Goal: Task Accomplishment & Management: Manage account settings

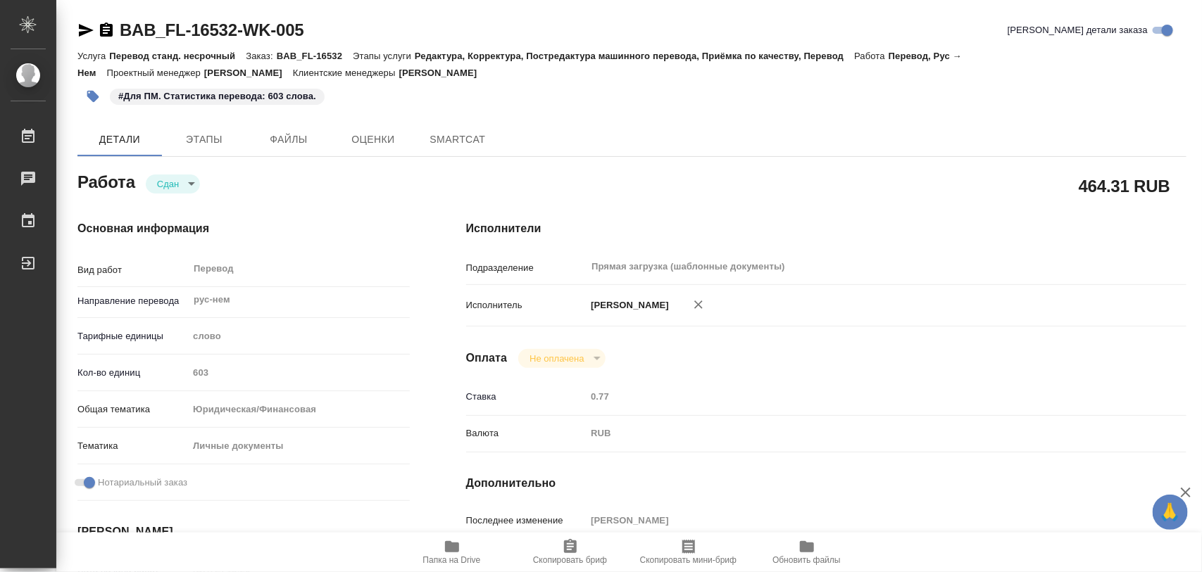
type textarea "x"
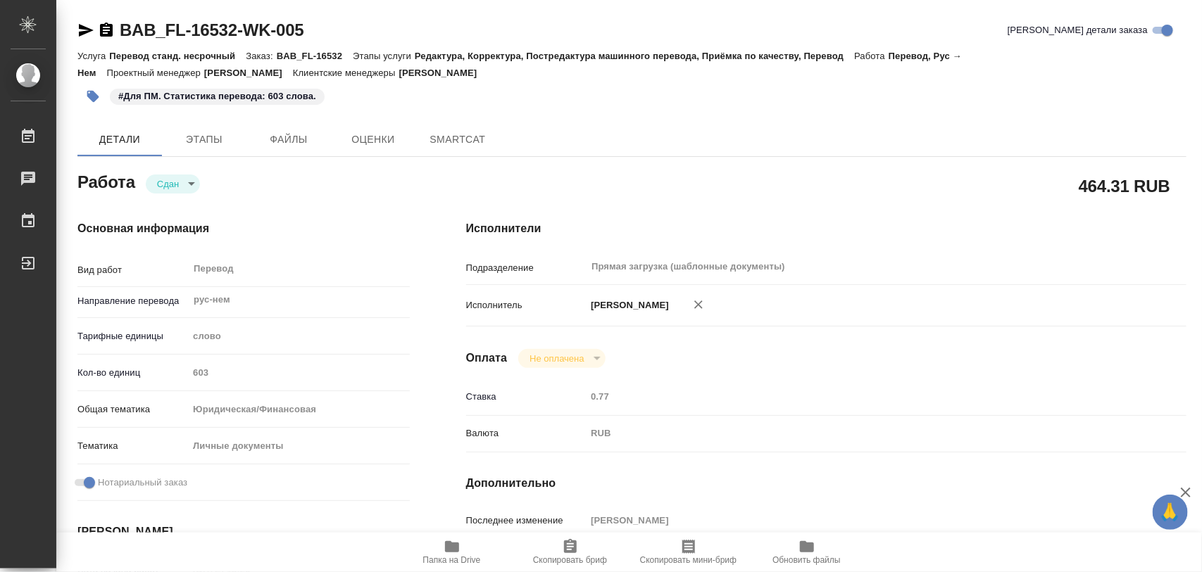
type textarea "x"
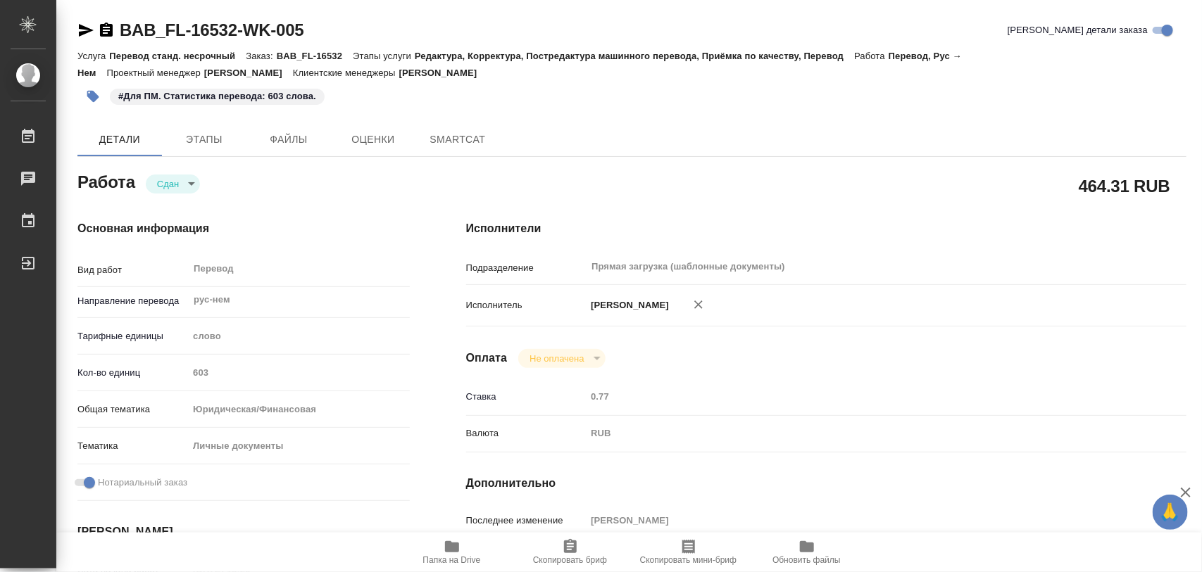
type textarea "x"
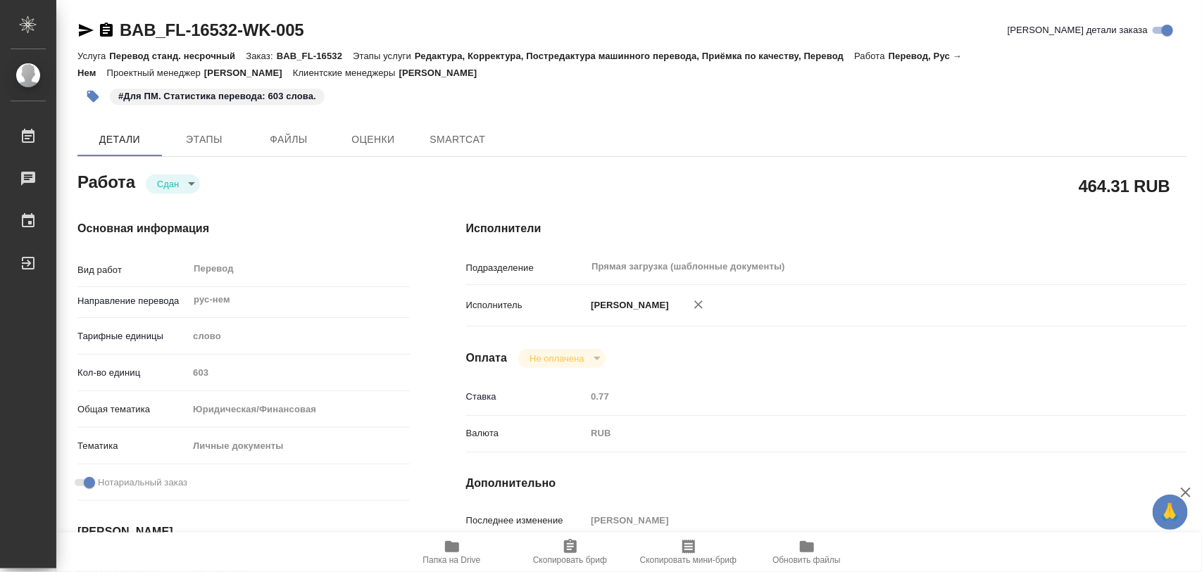
type textarea "x"
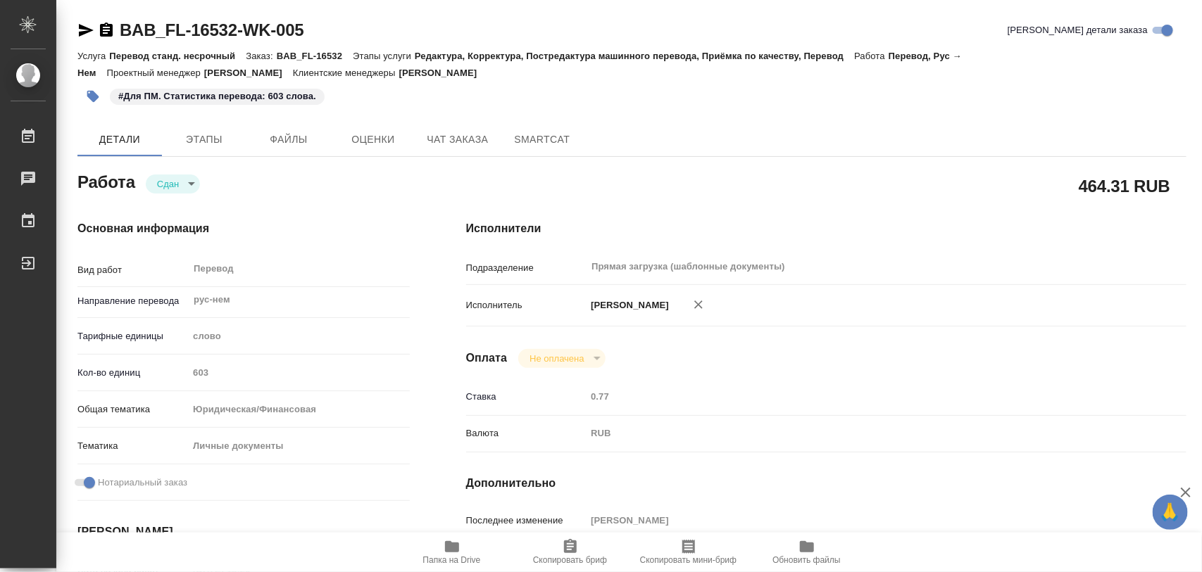
type textarea "x"
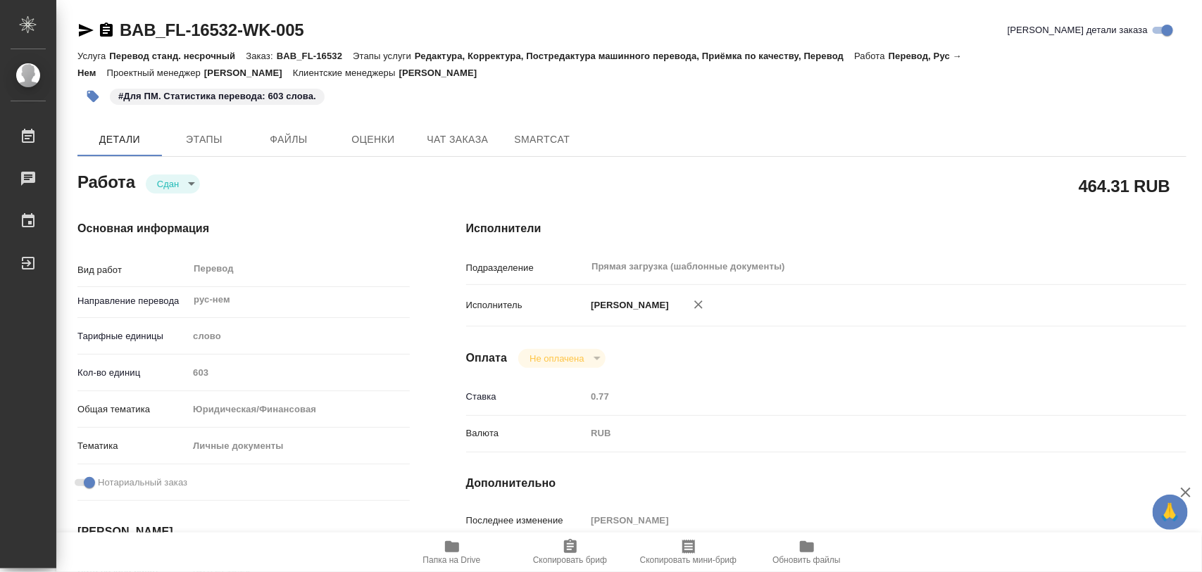
click at [449, 554] on icon "button" at bounding box center [452, 547] width 17 height 17
type textarea "x"
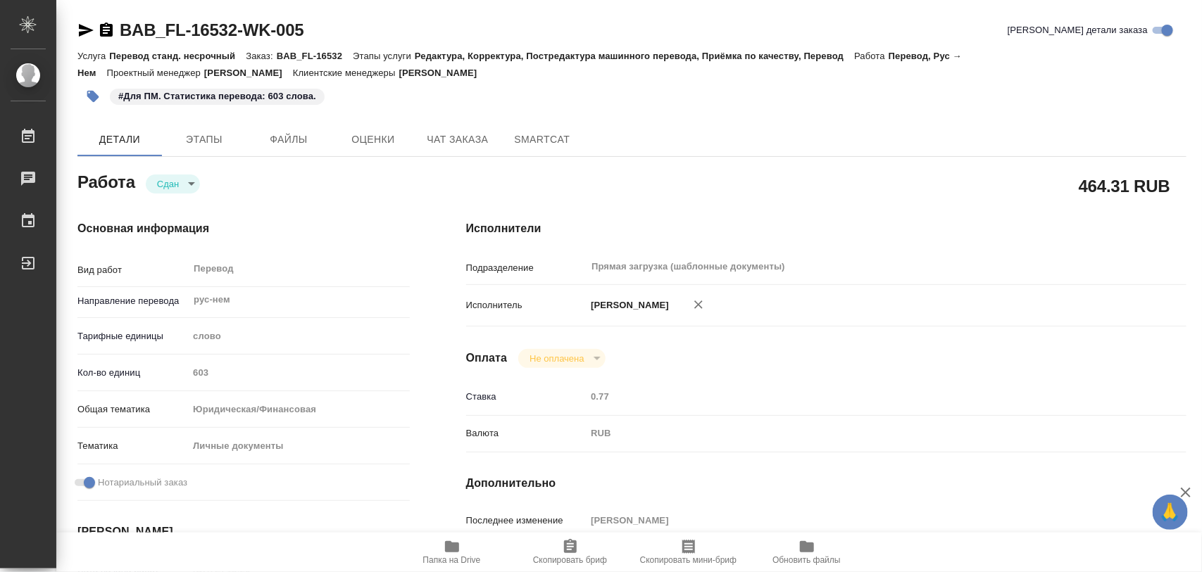
type textarea "x"
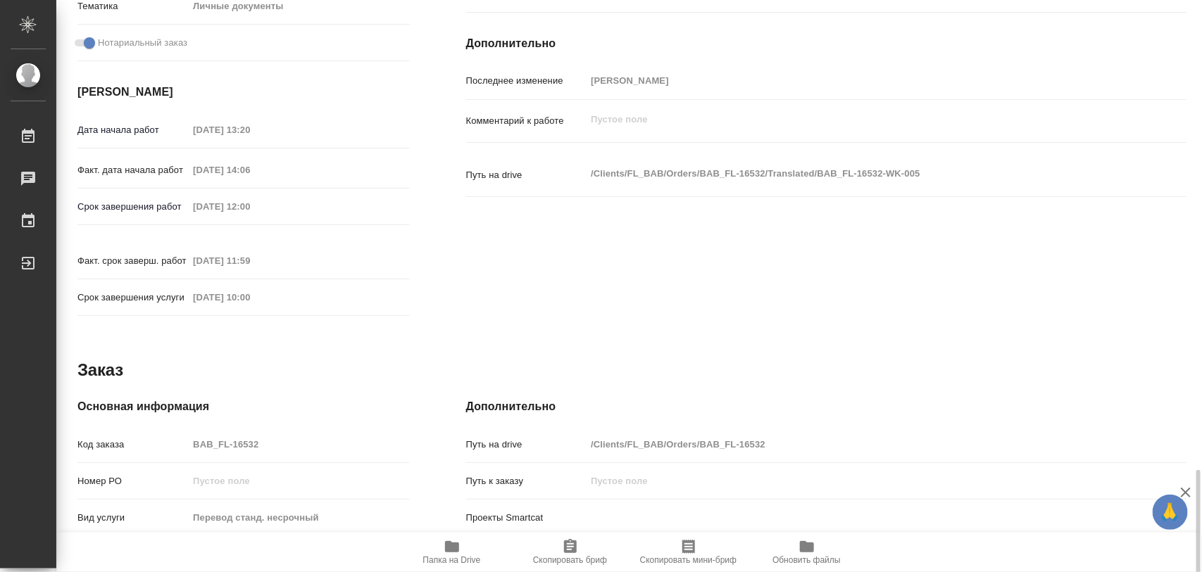
scroll to position [627, 0]
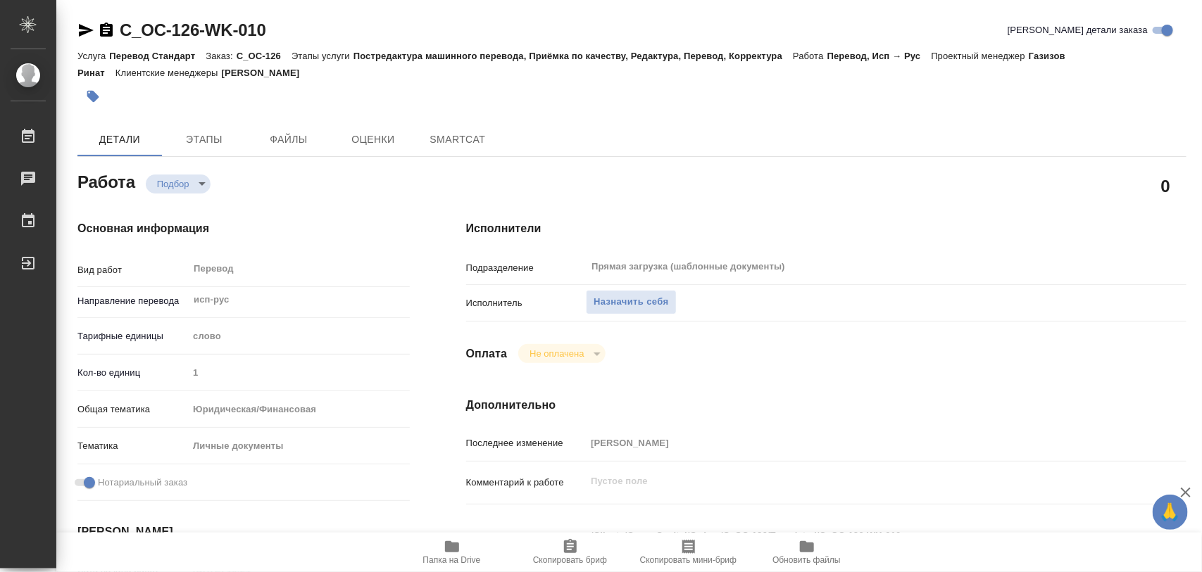
type textarea "x"
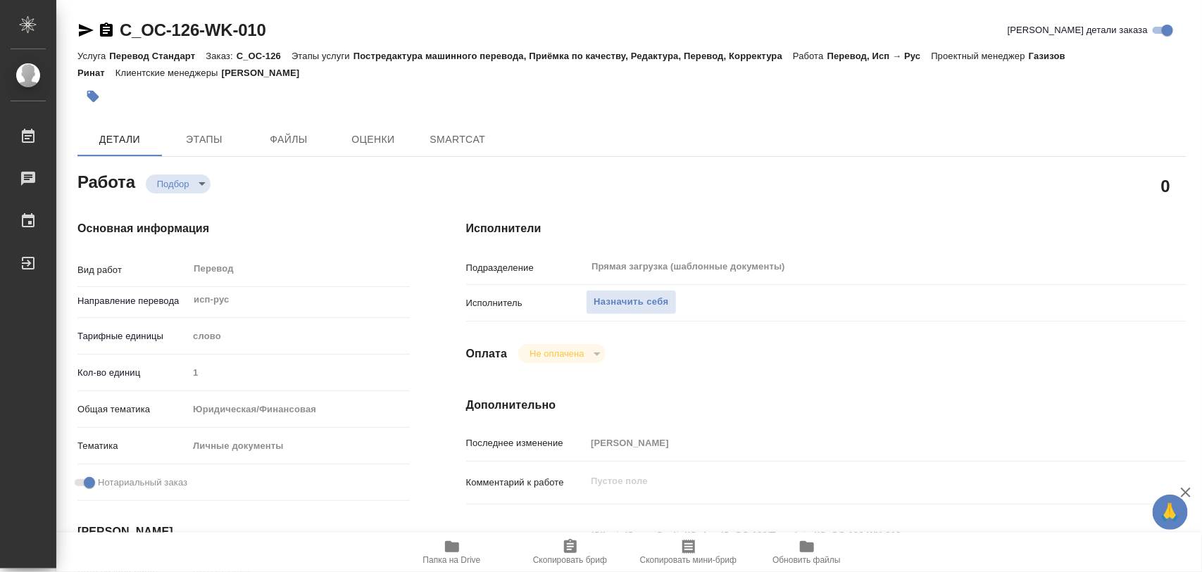
type textarea "x"
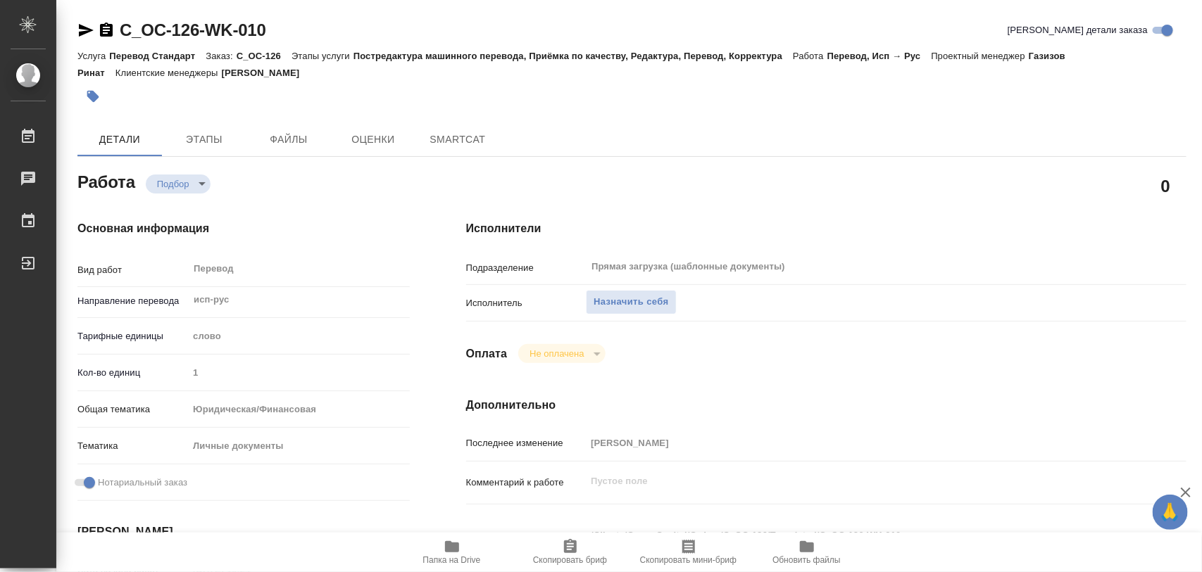
type textarea "x"
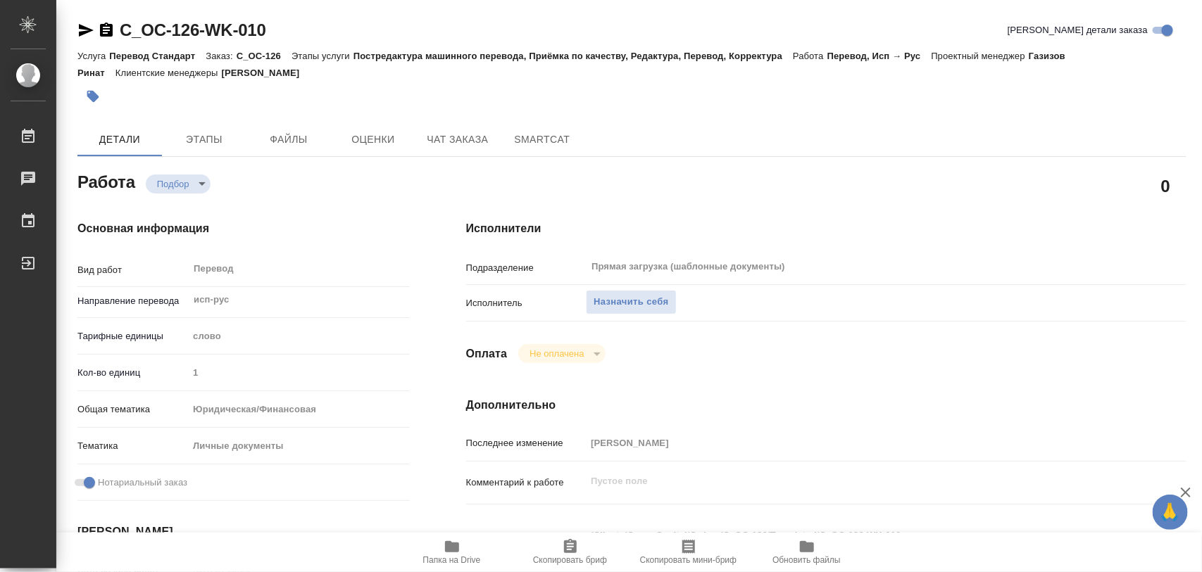
scroll to position [176, 0]
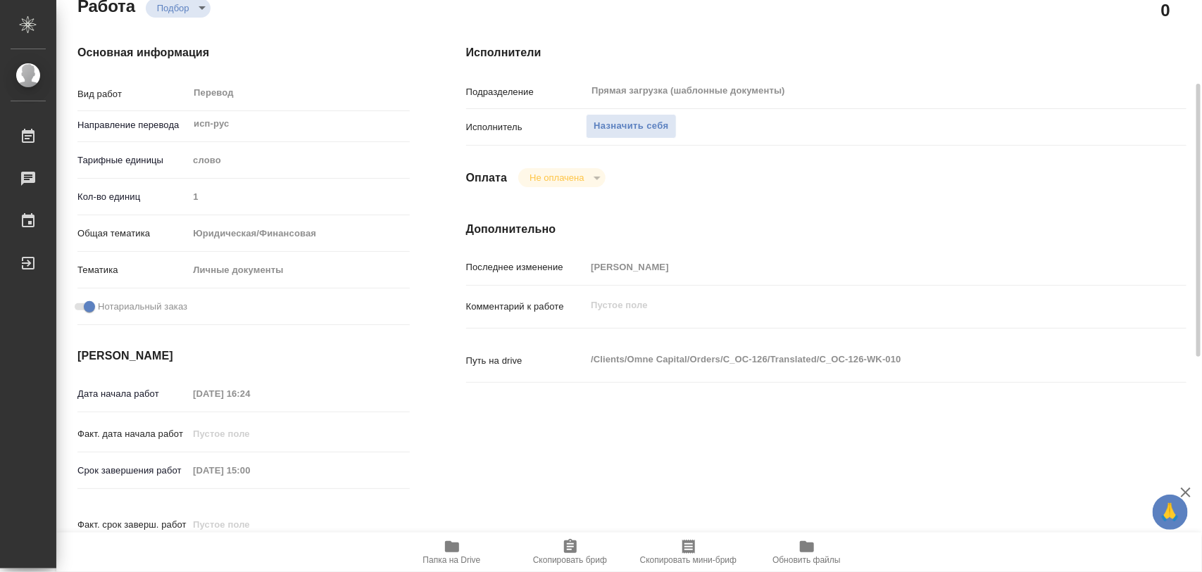
type textarea "x"
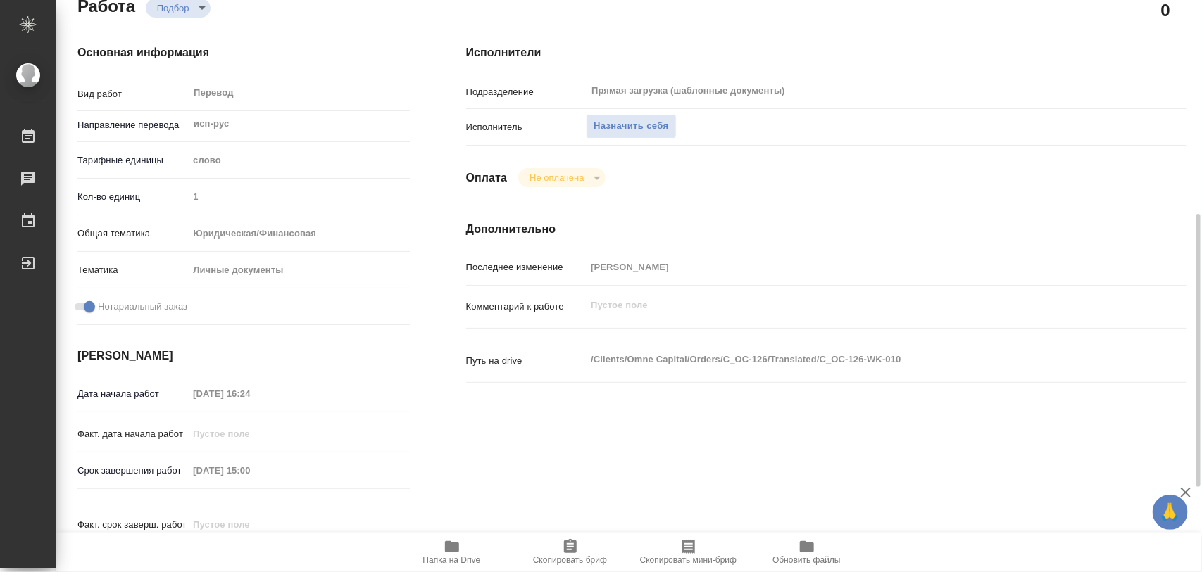
scroll to position [264, 0]
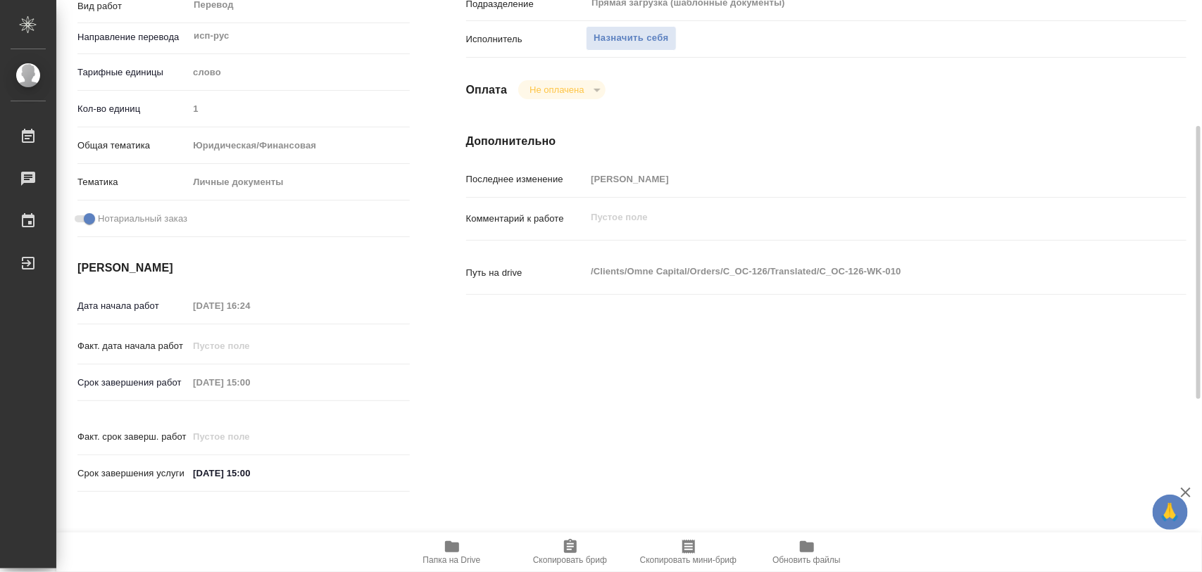
type textarea "x"
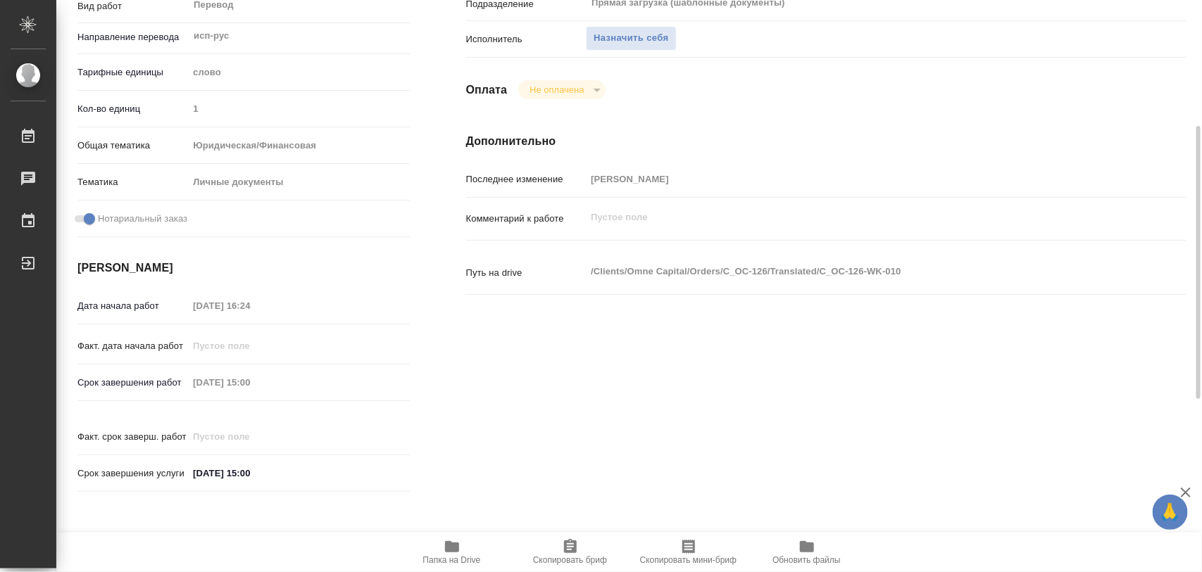
scroll to position [440, 0]
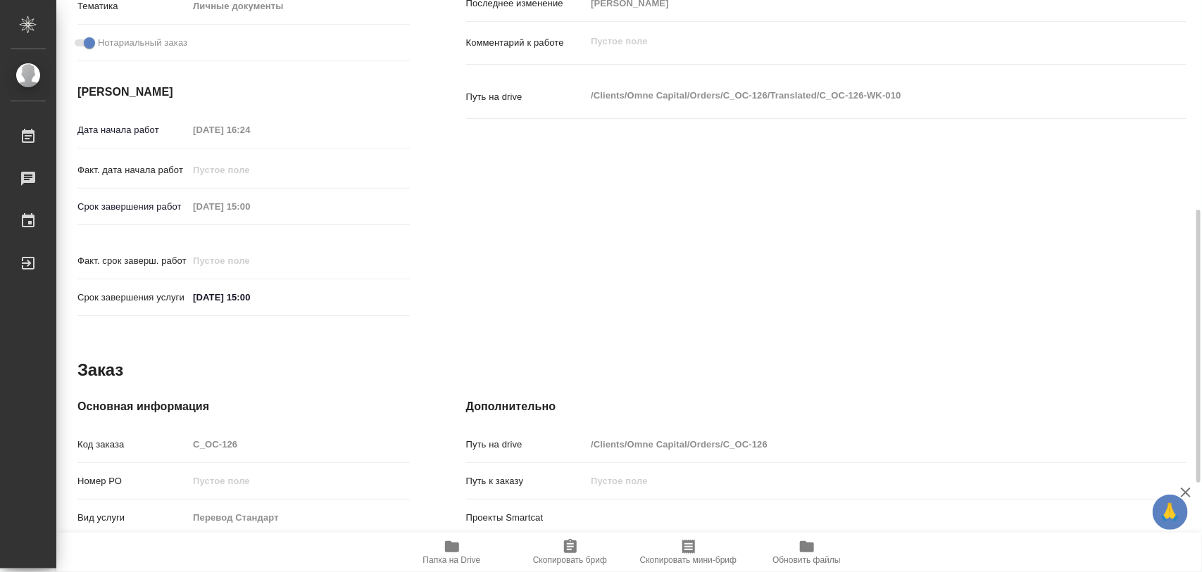
click at [441, 548] on span "Папка на Drive" at bounding box center [451, 552] width 101 height 27
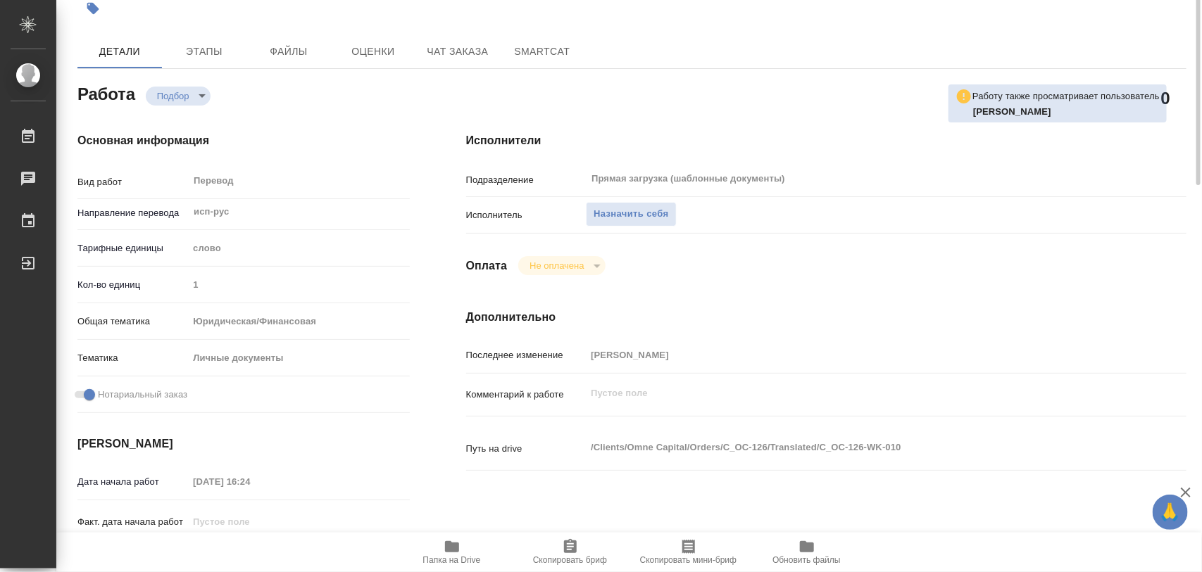
scroll to position [0, 0]
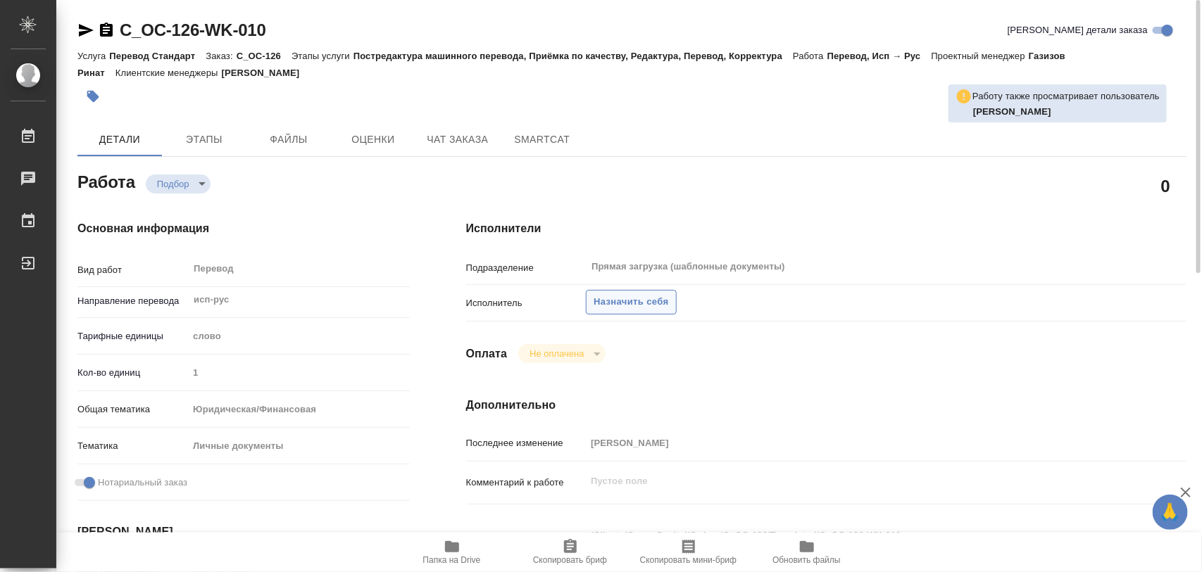
click at [632, 299] on span "Назначить себя" at bounding box center [631, 302] width 75 height 16
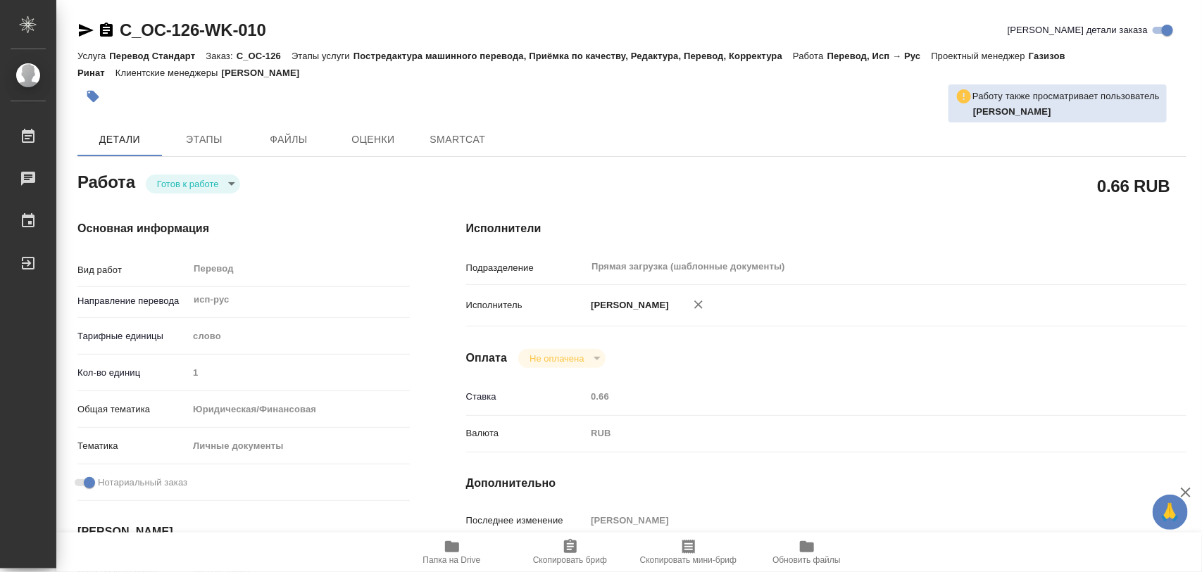
type textarea "x"
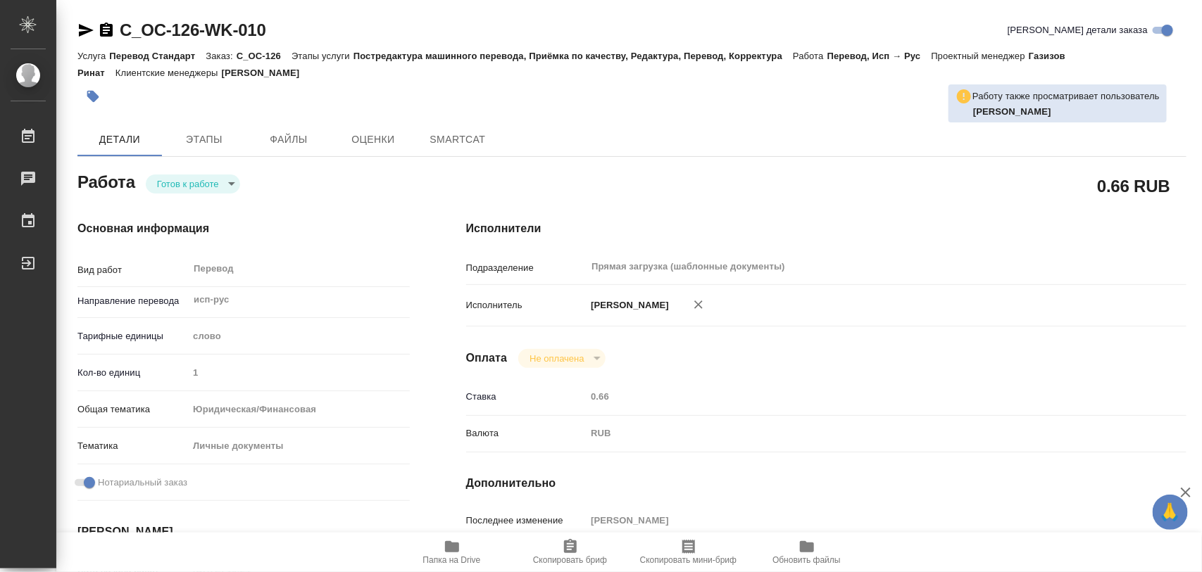
type textarea "x"
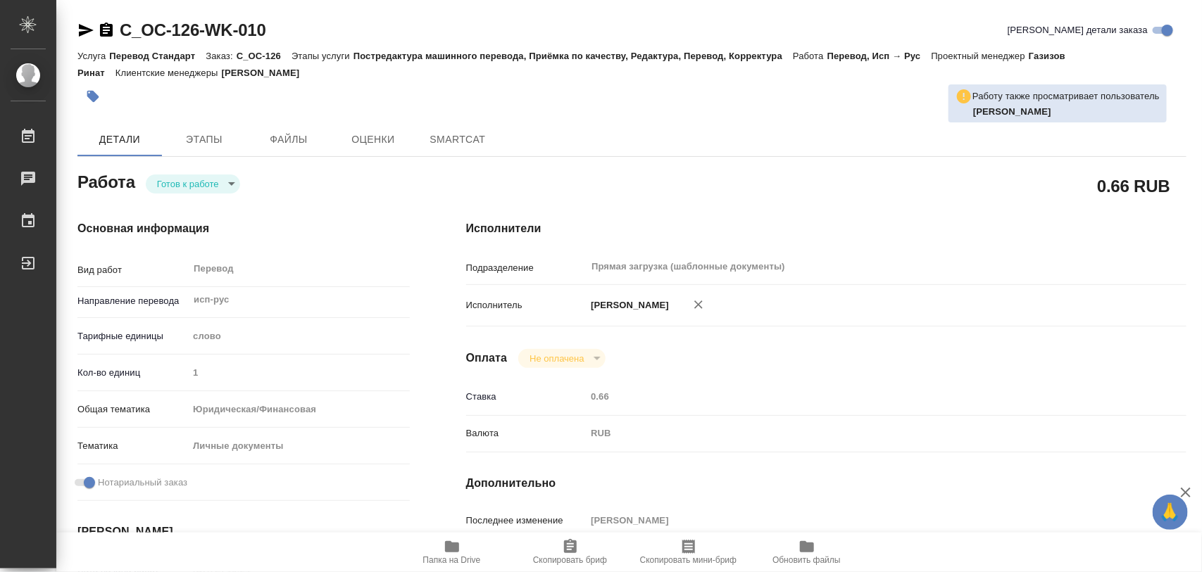
type textarea "x"
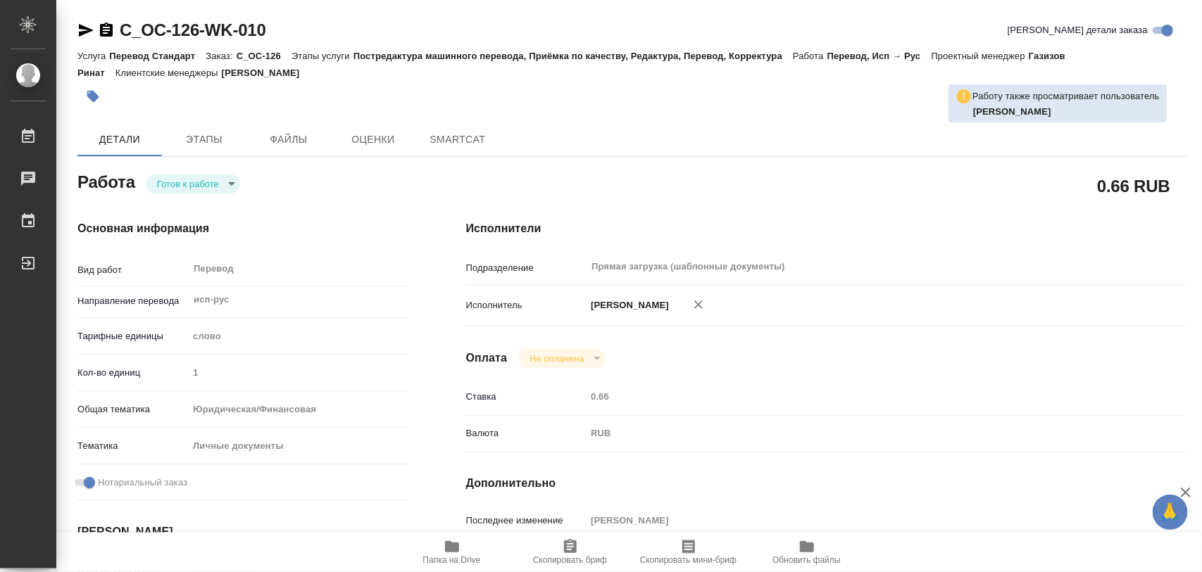
type textarea "x"
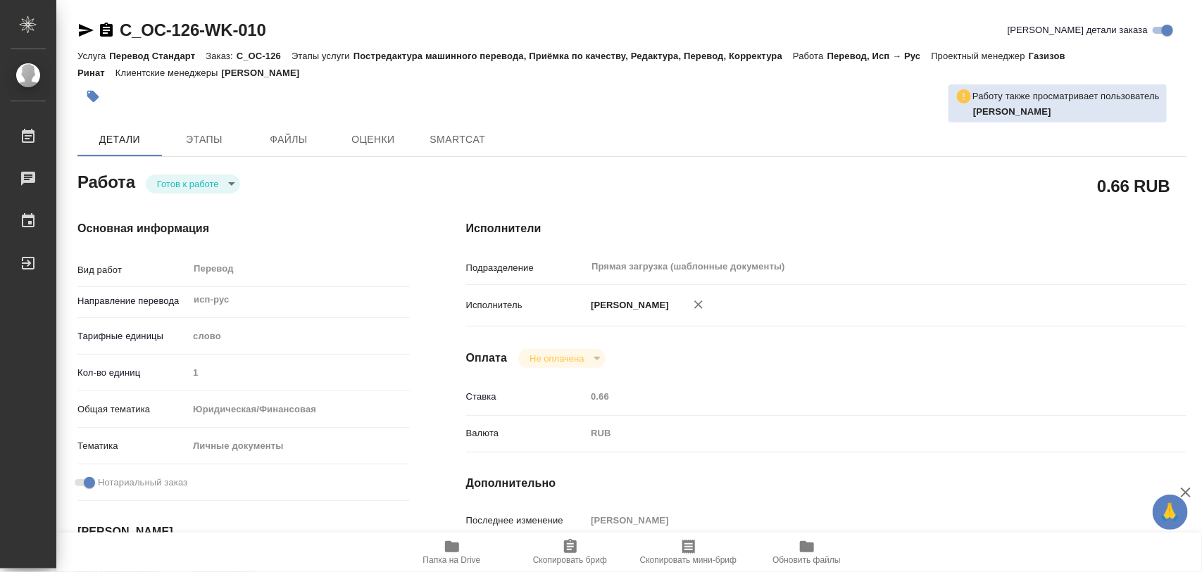
type textarea "x"
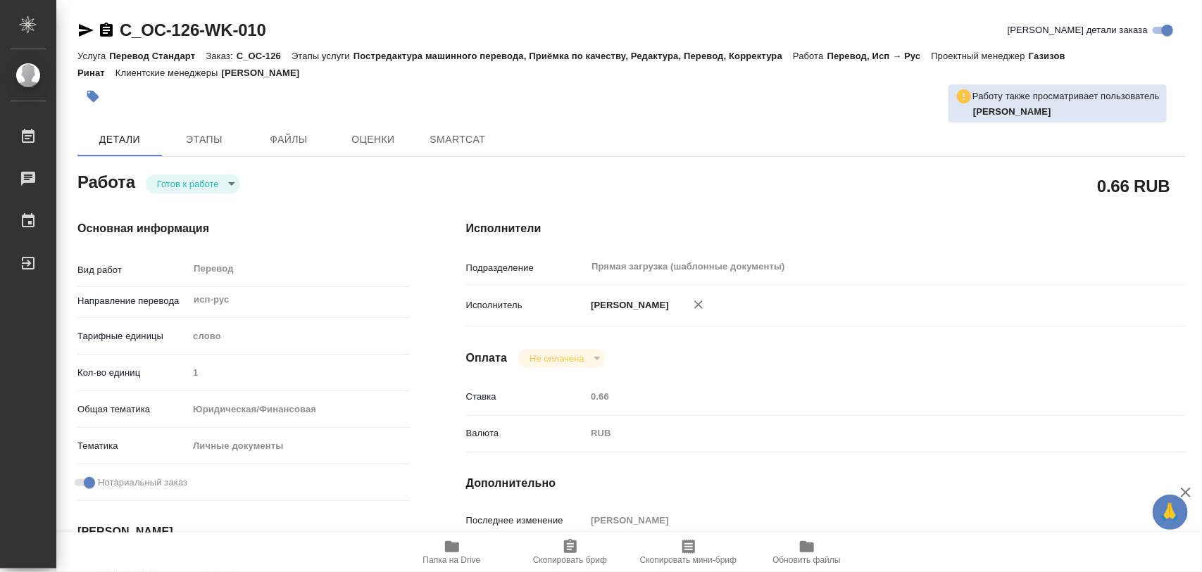
type textarea "x"
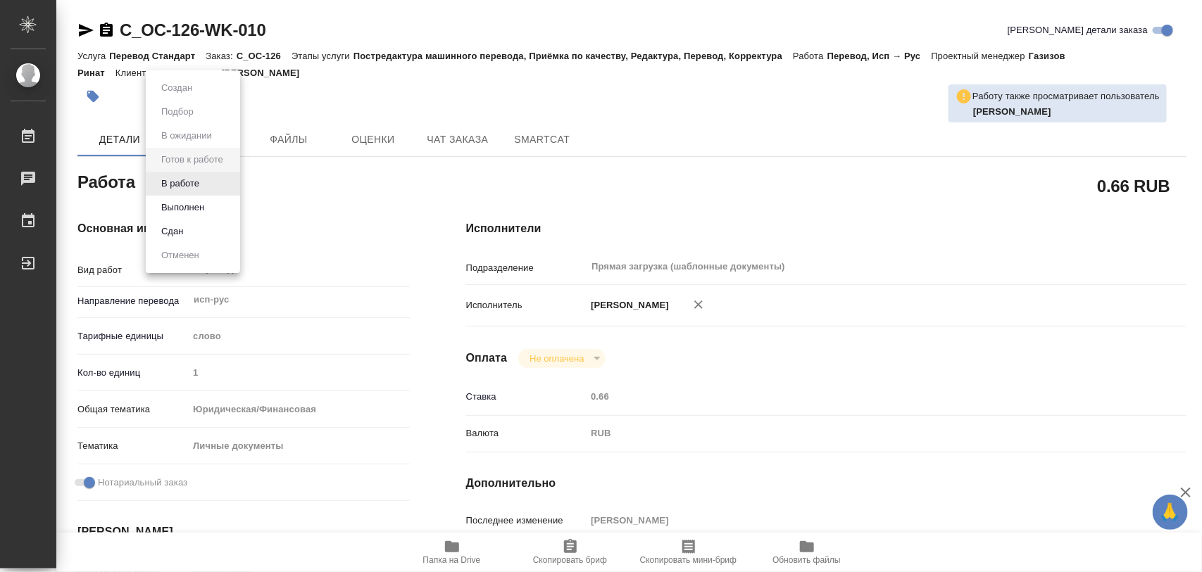
click at [230, 189] on body "🙏 .cls-1 fill:#fff; AWATERA Iglakov Maksim Работы Чаты График Выйти C_OC-126-WK…" at bounding box center [601, 286] width 1202 height 572
type textarea "x"
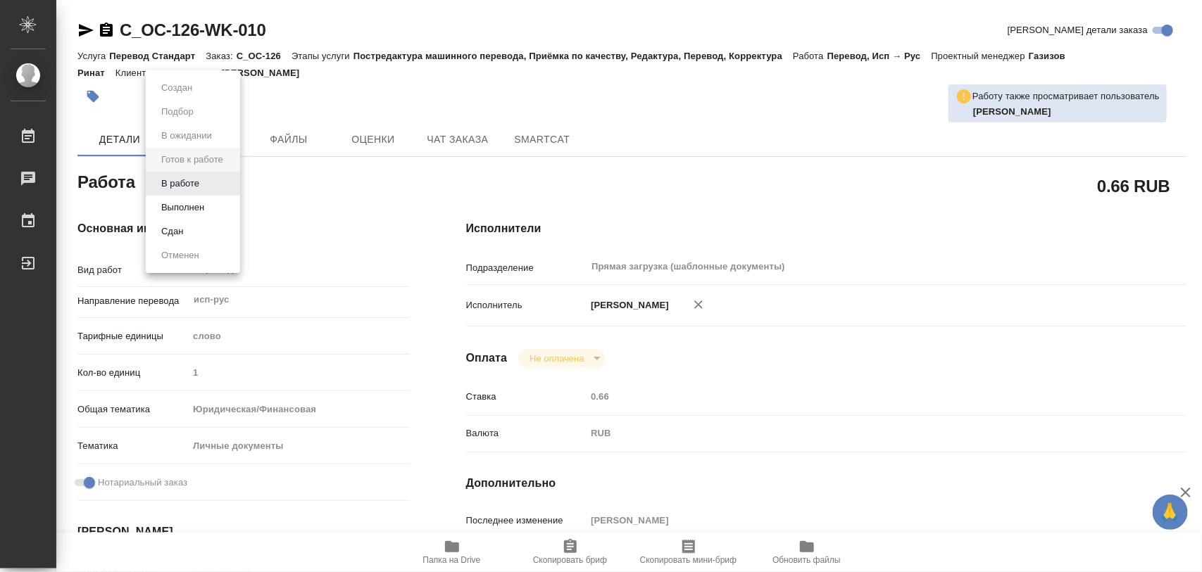
type textarea "x"
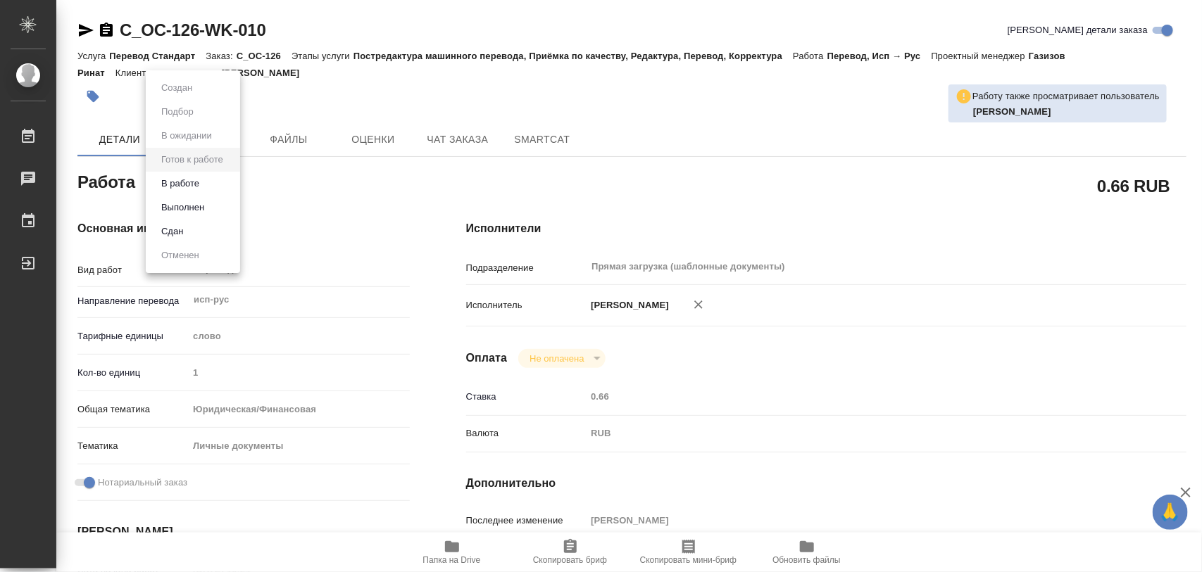
type textarea "x"
click at [213, 183] on li "В работе" at bounding box center [193, 184] width 94 height 24
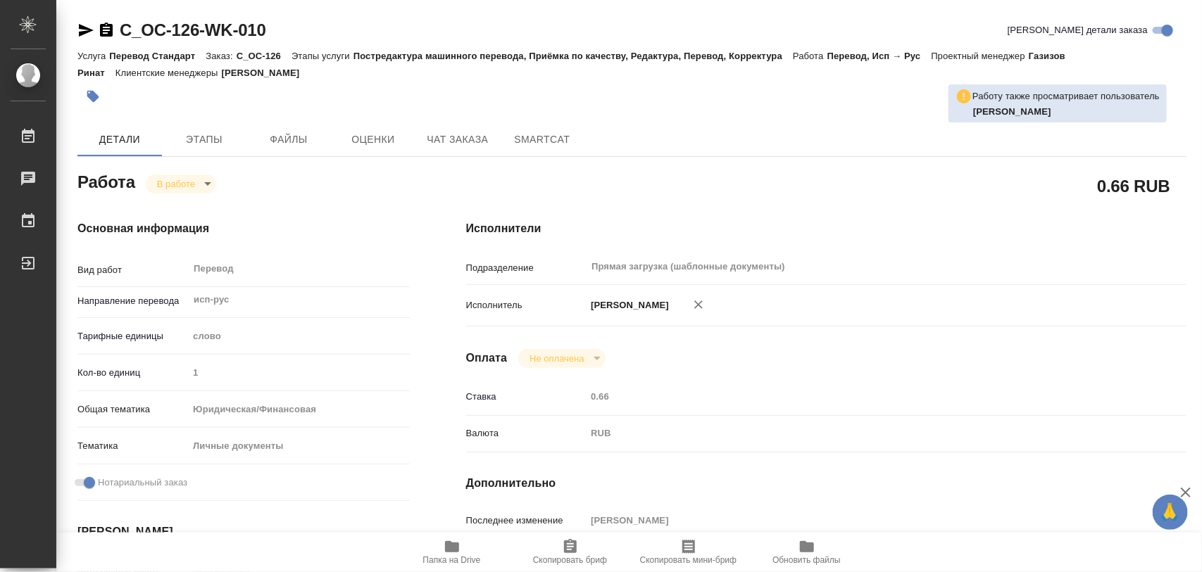
type textarea "x"
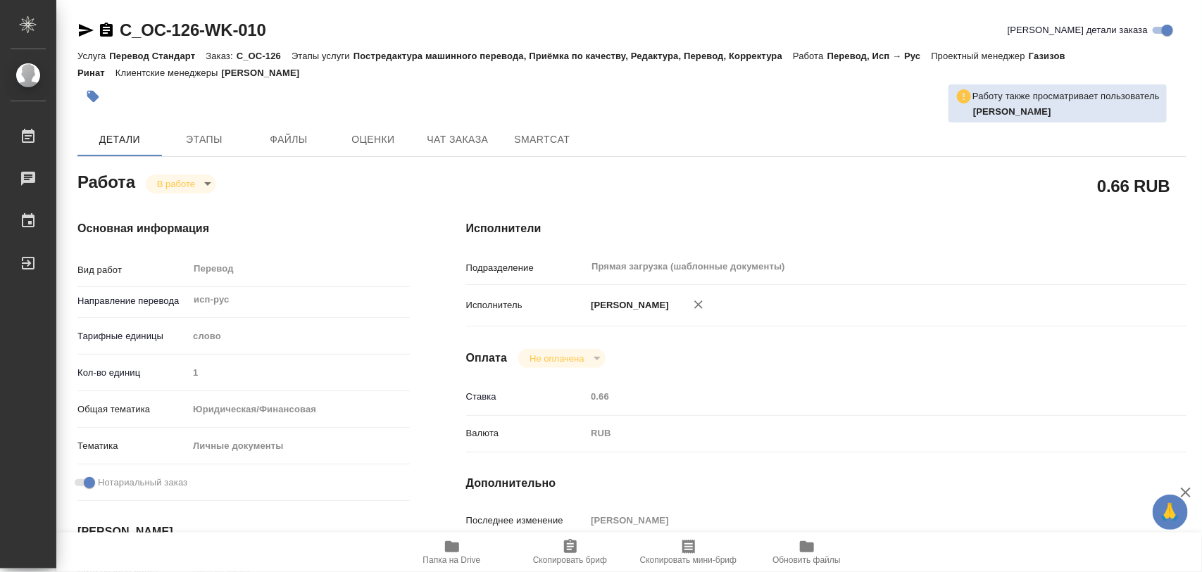
type textarea "x"
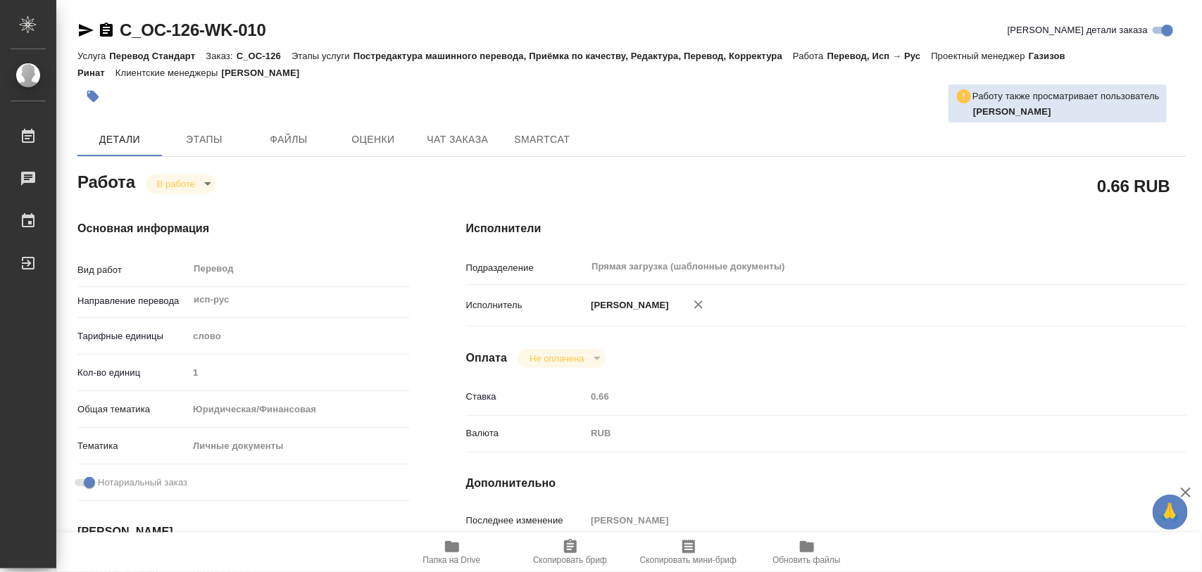
type textarea "x"
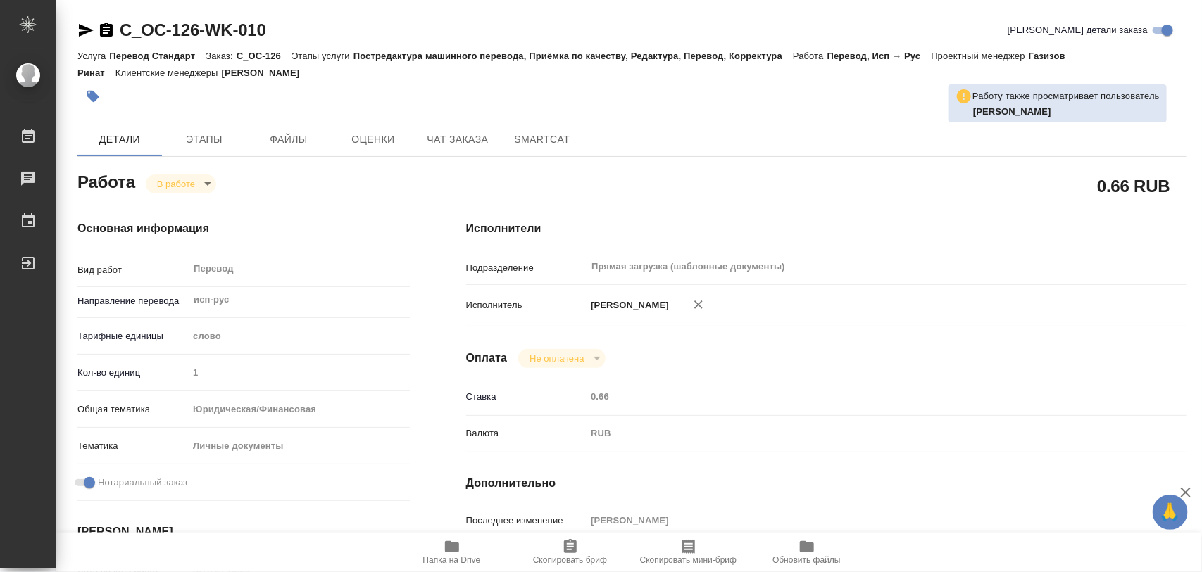
type textarea "x"
